Goal: Task Accomplishment & Management: Manage account settings

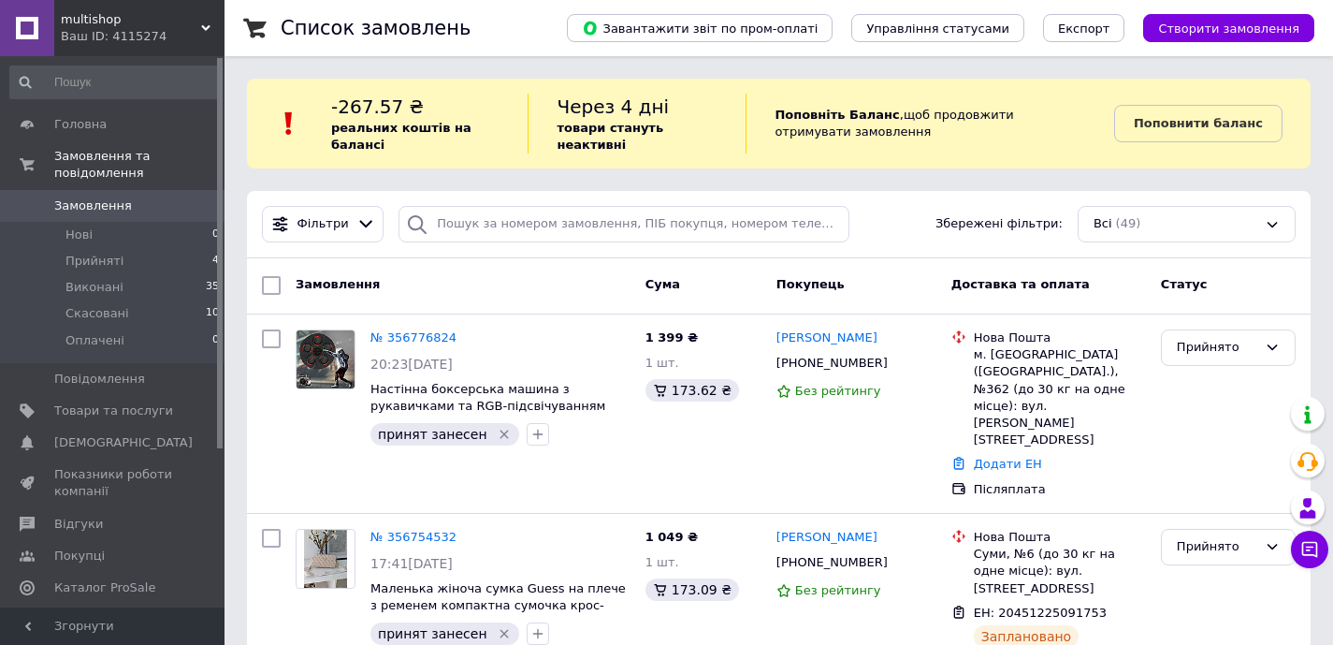
click at [767, 165] on div "-267.57 ₴ реальних коштів на балансі Через 4 дні товари стануть неактивні Попов…" at bounding box center [779, 124] width 1064 height 90
click at [619, 125] on b "товари стануть неактивні" at bounding box center [610, 136] width 107 height 31
click at [647, 100] on div "Через 4 дні товари стануть неактивні" at bounding box center [637, 124] width 218 height 60
click at [649, 103] on span "Через 4 дні" at bounding box center [613, 106] width 112 height 22
click at [805, 252] on div "Фільтри Збережені фільтри: Всі (49)" at bounding box center [779, 224] width 1064 height 67
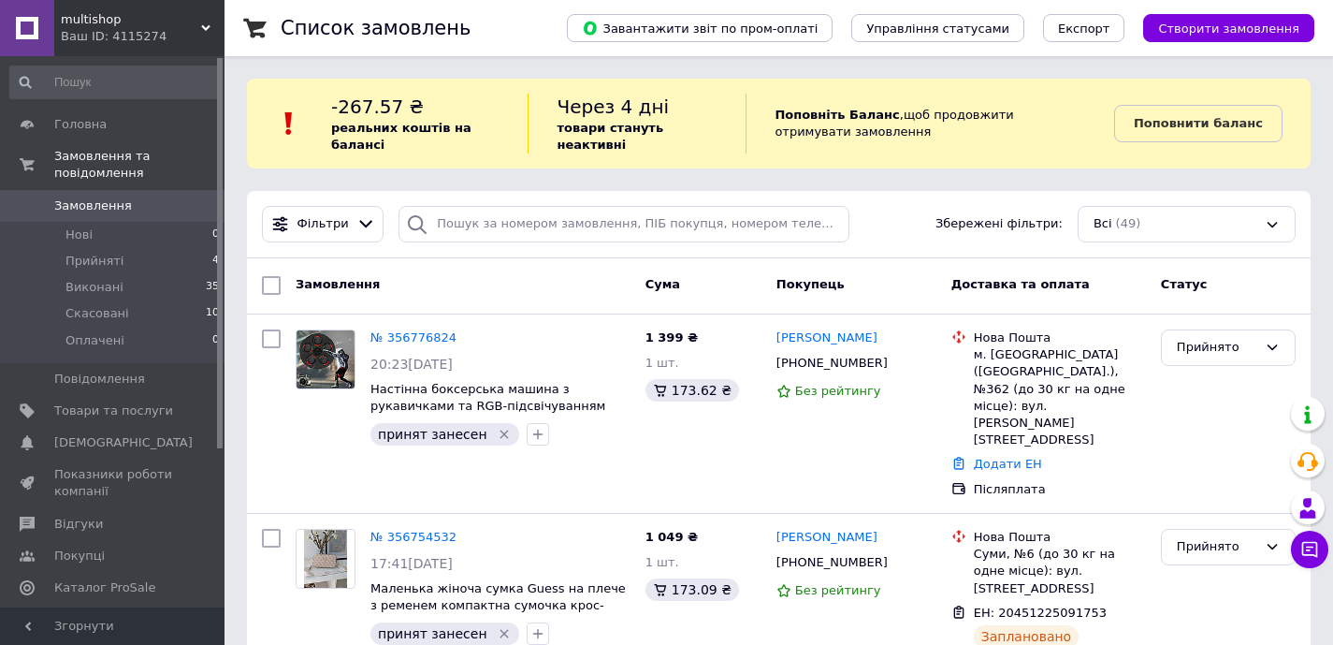
click at [701, 153] on div "Через 4 дні товари стануть неактивні" at bounding box center [637, 124] width 218 height 60
drag, startPoint x: 956, startPoint y: 152, endPoint x: 1048, endPoint y: 109, distance: 100.9
click at [956, 152] on div "Поповніть [PERSON_NAME] ,  щоб продовжити отримувати замовлення" at bounding box center [930, 124] width 369 height 60
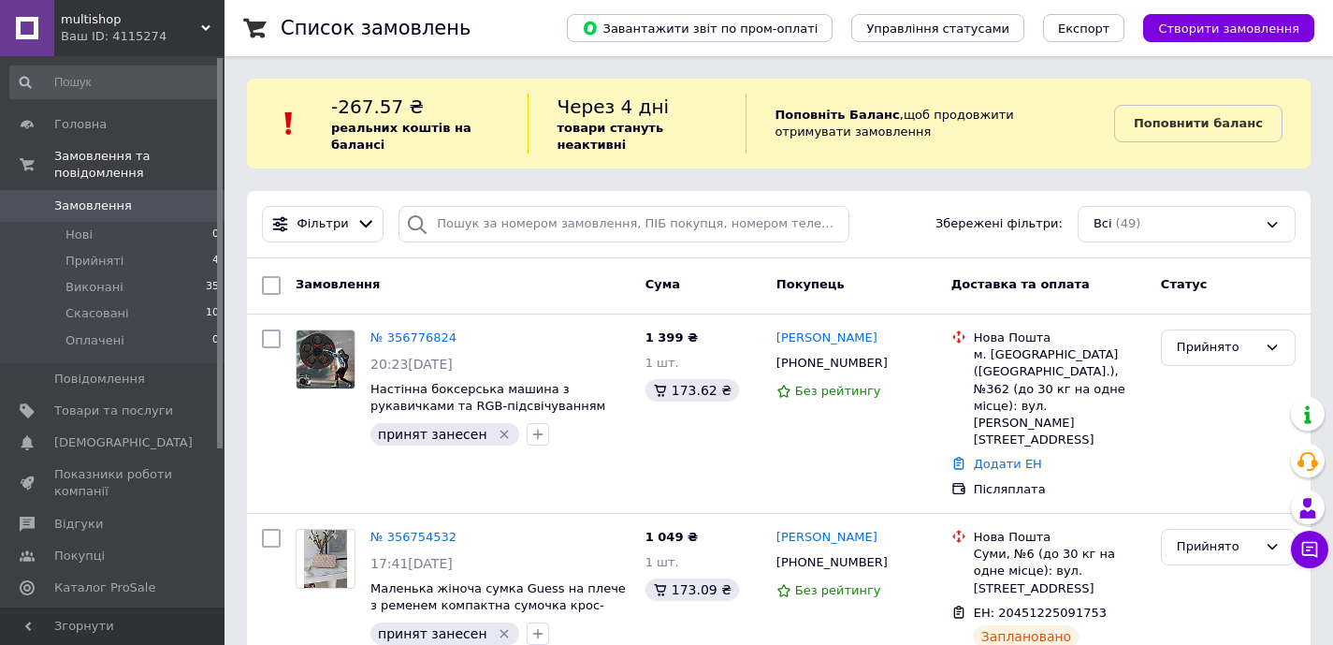
click at [804, 161] on div "-267.57 ₴ реальних коштів на балансі Через 4 дні товари стануть неактивні Попов…" at bounding box center [779, 124] width 1064 height 90
